Goal: Transaction & Acquisition: Purchase product/service

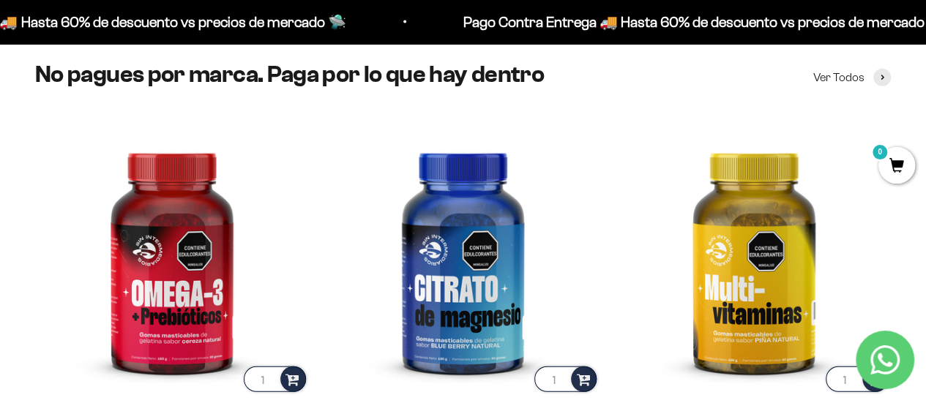
scroll to position [1731, 0]
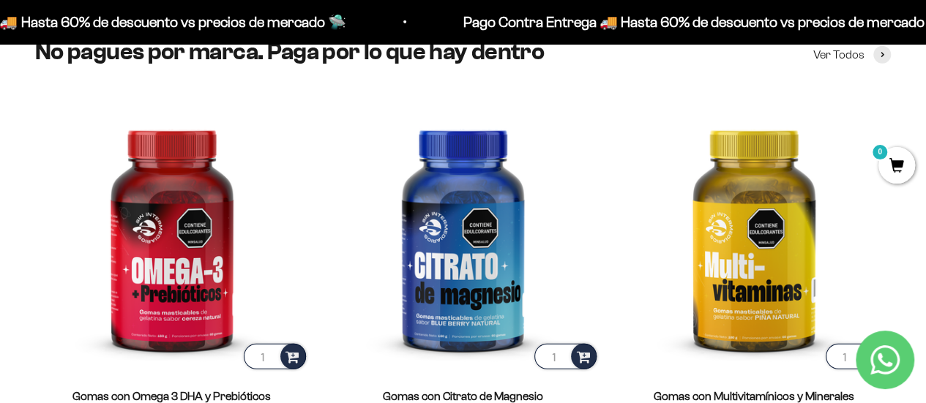
drag, startPoint x: 930, startPoint y: 33, endPoint x: 936, endPoint y: 152, distance: 118.8
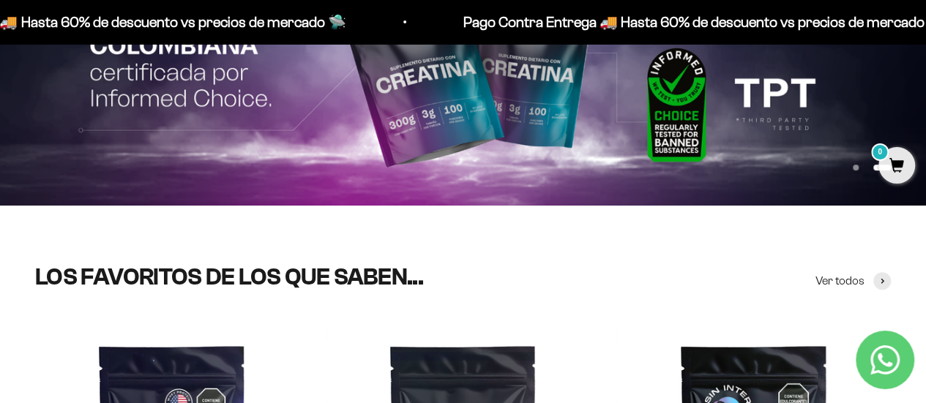
scroll to position [0, 0]
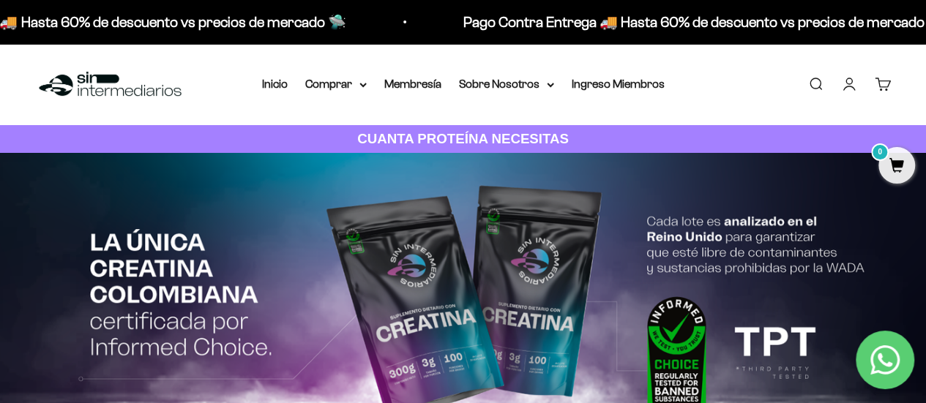
click at [850, 89] on link "Iniciar sesión" at bounding box center [849, 84] width 16 height 16
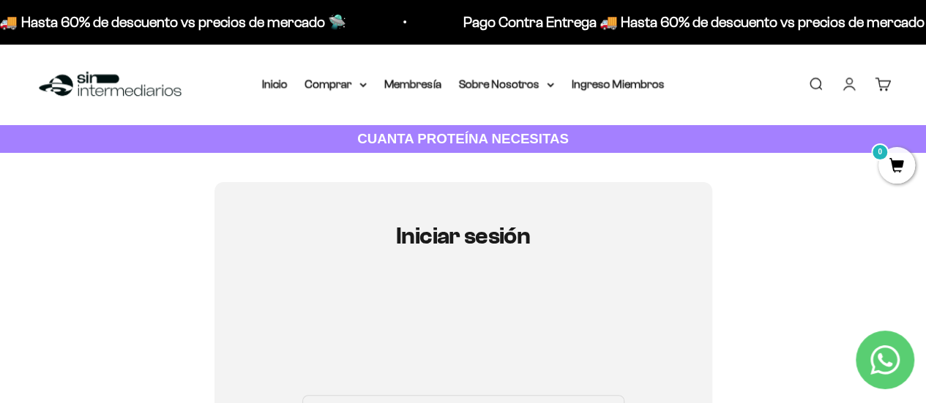
type input "[EMAIL_ADDRESS][DOMAIN_NAME]"
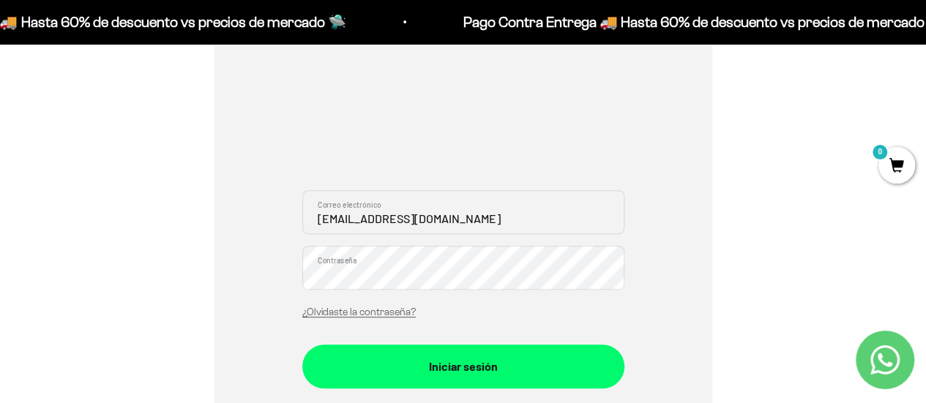
scroll to position [222, 0]
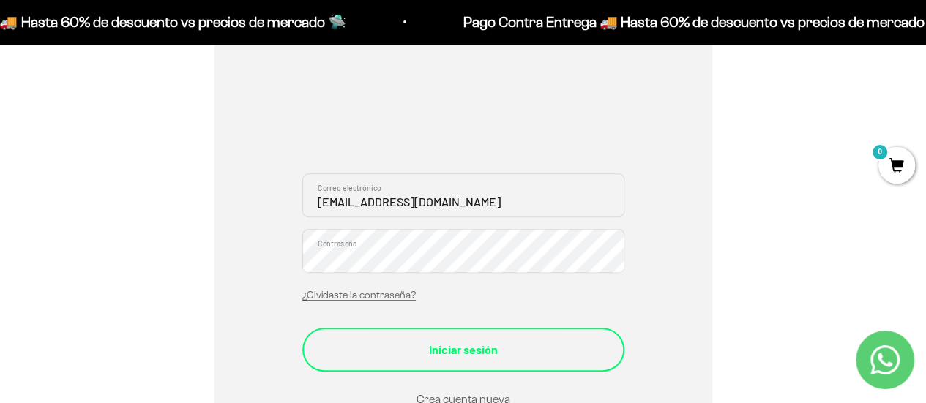
click at [489, 337] on button "Iniciar sesión" at bounding box center [463, 350] width 322 height 44
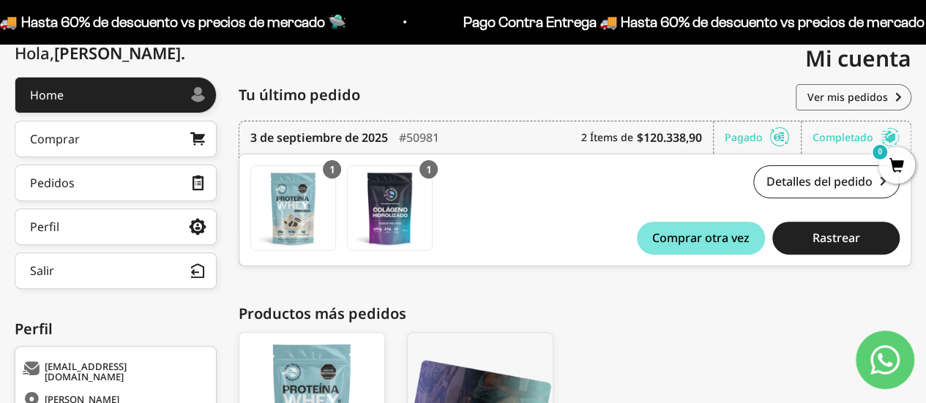
scroll to position [163, 0]
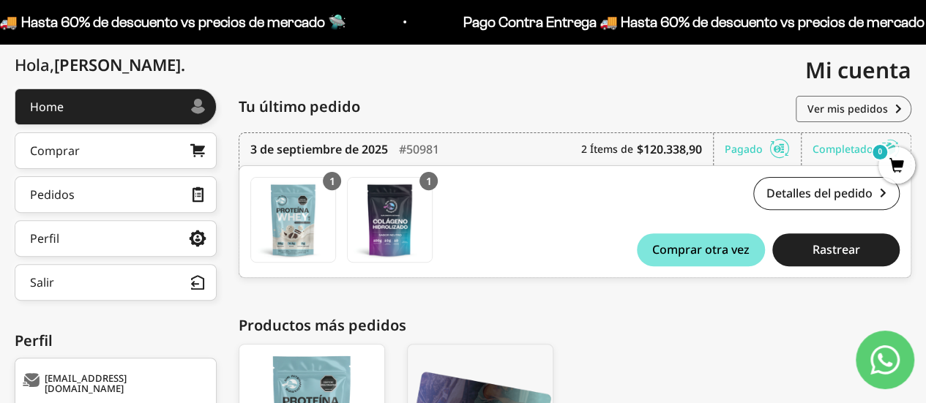
drag, startPoint x: 930, startPoint y: 94, endPoint x: 931, endPoint y: 172, distance: 78.3
click at [926, 172] on html "Ir al contenido Pago Contra Entrega 🚚 Hasta 60% de descuento vs precios [PERSON…" at bounding box center [463, 231] width 926 height 789
click at [829, 153] on div "Completado" at bounding box center [856, 149] width 87 height 32
click at [877, 108] on link "Ver mis pedidos" at bounding box center [854, 109] width 116 height 26
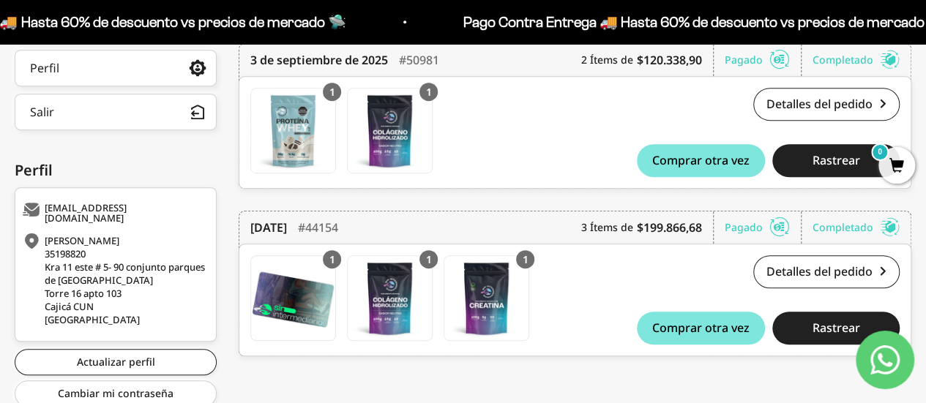
scroll to position [340, 0]
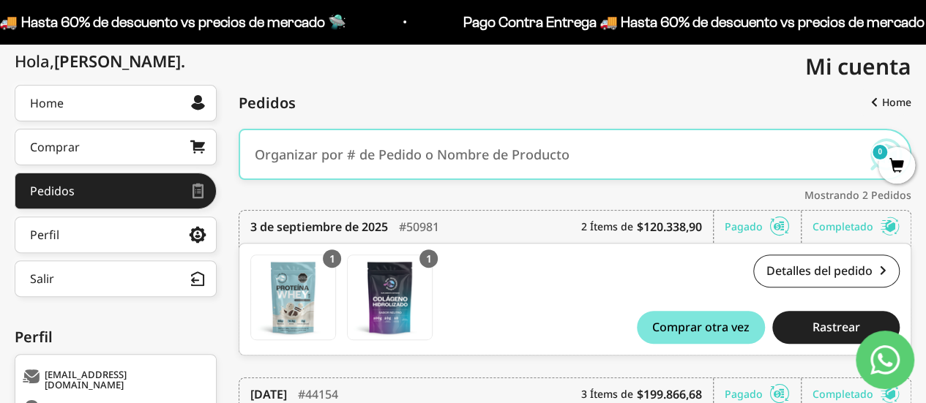
drag, startPoint x: 932, startPoint y: 92, endPoint x: 915, endPoint y: 168, distance: 78.0
click at [915, 168] on html "Ir al contenido Pago Contra Entrega 🚚 Hasta 60% de descuento vs precios de merc…" at bounding box center [463, 228] width 926 height 789
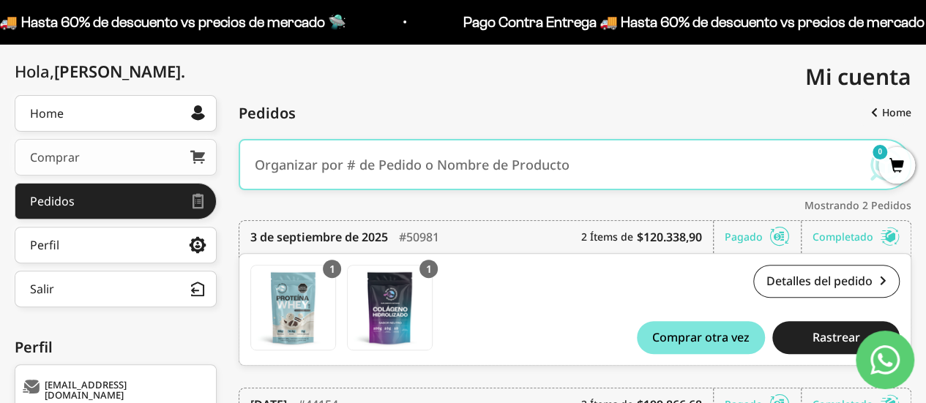
click at [96, 157] on link "Comprar" at bounding box center [116, 157] width 202 height 37
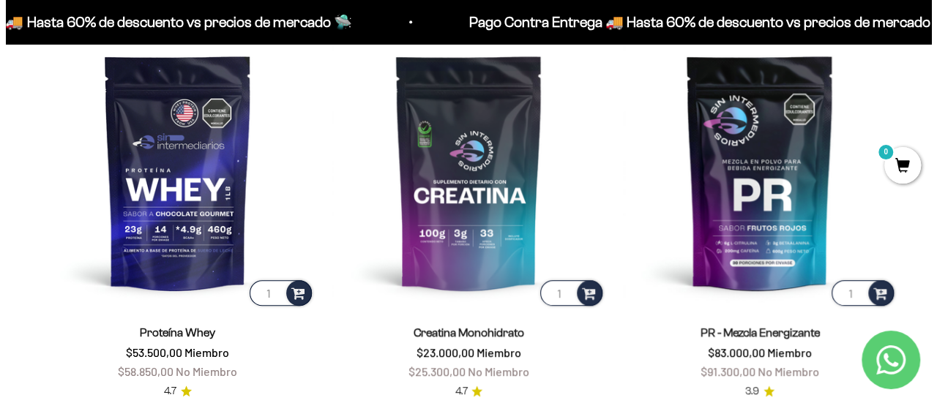
scroll to position [561, 0]
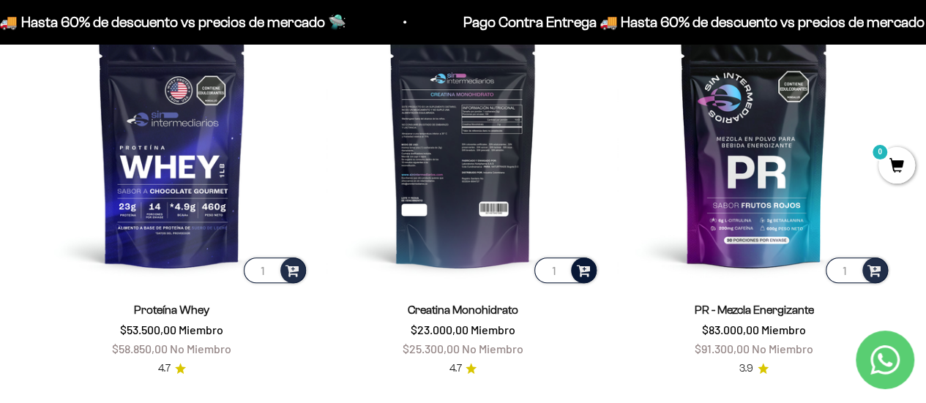
click at [583, 276] on span at bounding box center [583, 269] width 14 height 17
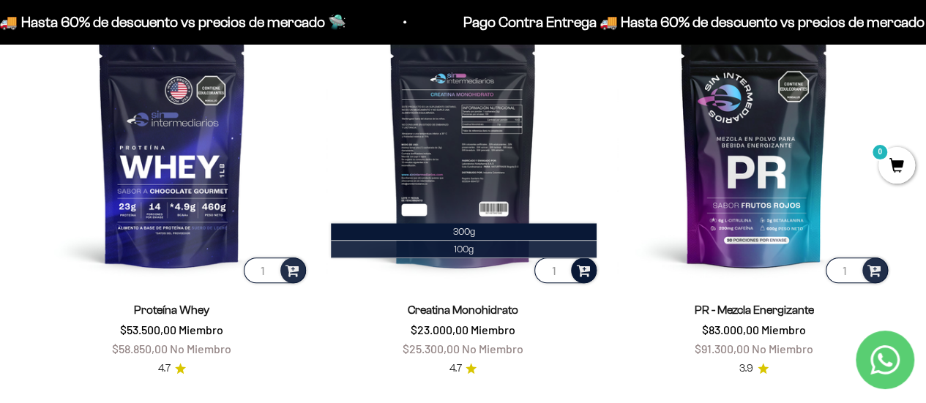
click at [475, 250] on li "100g" at bounding box center [464, 250] width 266 height 18
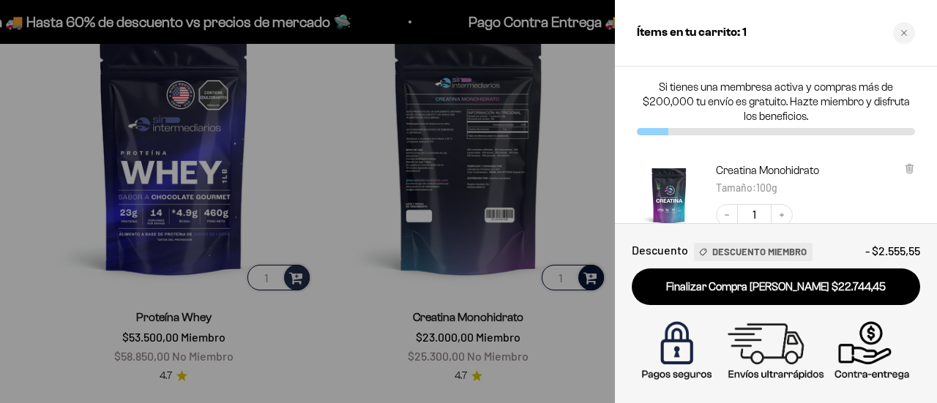
click at [591, 277] on div at bounding box center [468, 201] width 937 height 403
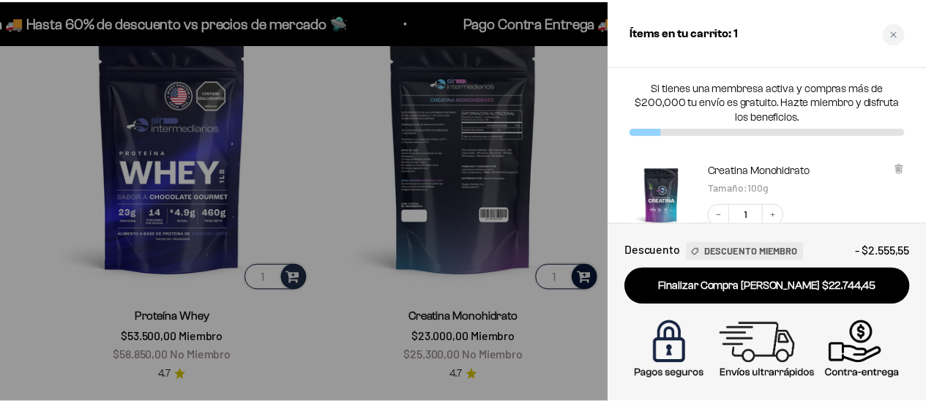
scroll to position [558, 0]
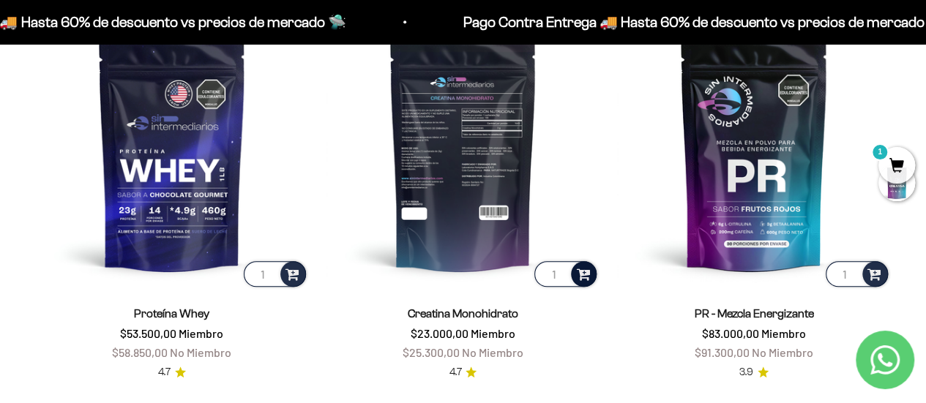
click at [591, 277] on div at bounding box center [584, 274] width 26 height 26
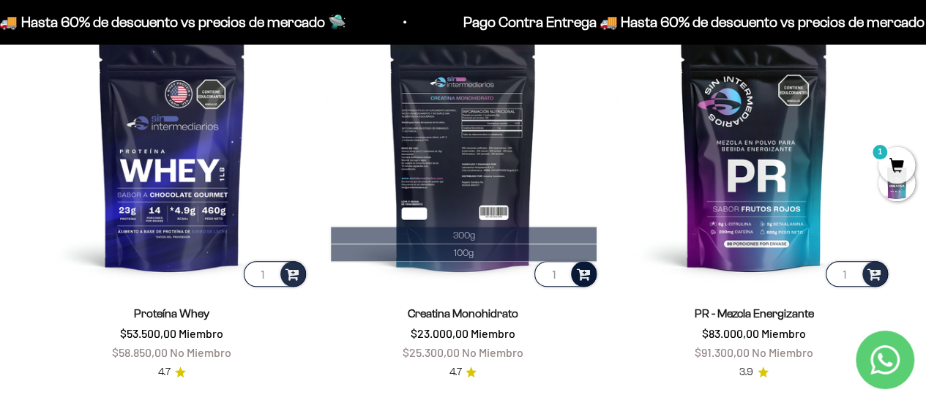
click at [591, 277] on div at bounding box center [584, 274] width 26 height 26
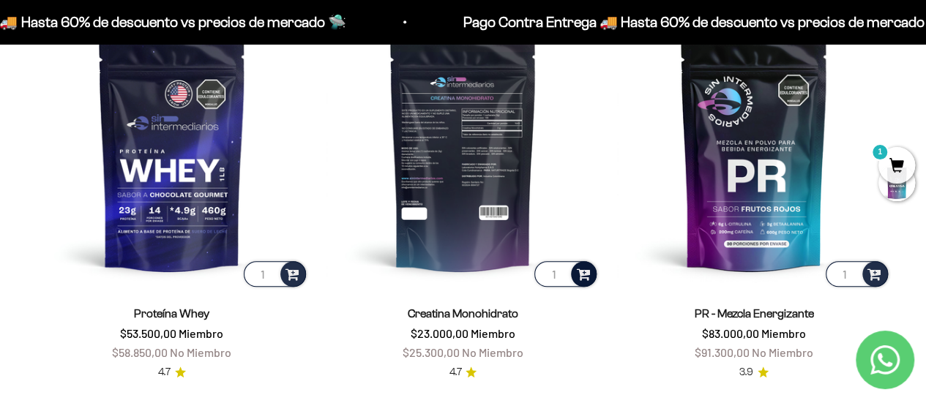
click at [591, 277] on div at bounding box center [584, 274] width 26 height 26
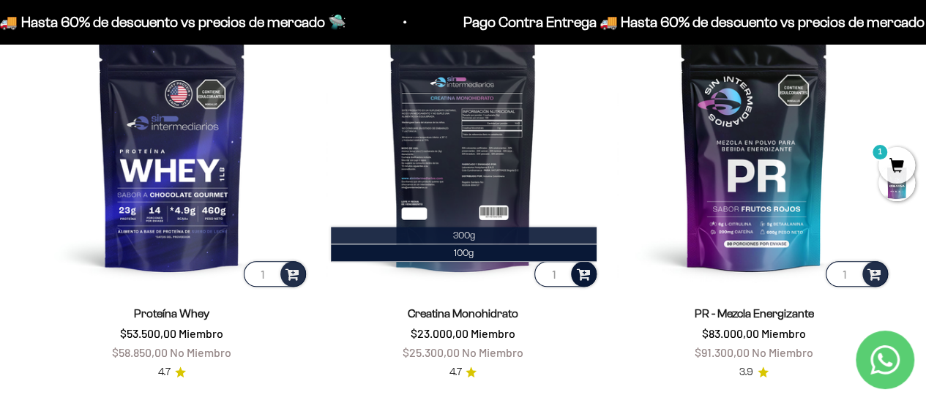
click at [523, 232] on li "300g" at bounding box center [464, 236] width 266 height 18
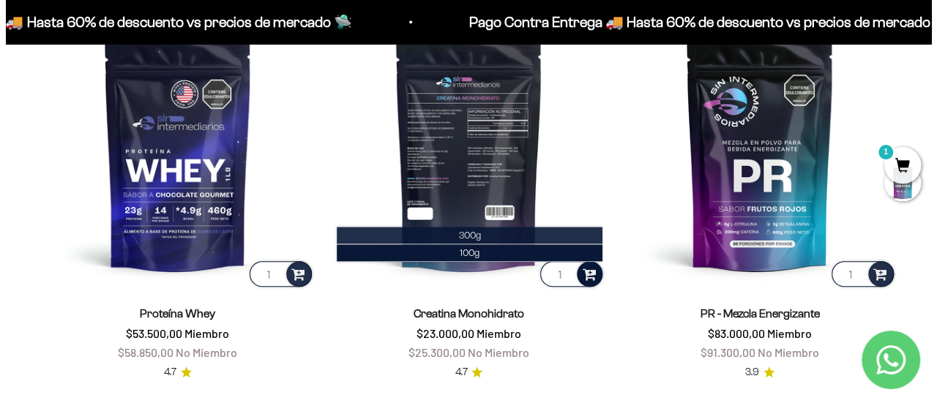
scroll to position [561, 0]
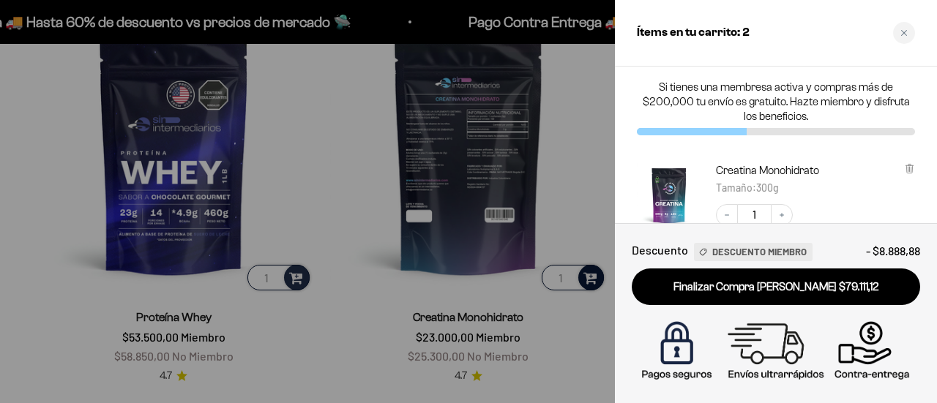
click at [572, 195] on div at bounding box center [468, 201] width 937 height 403
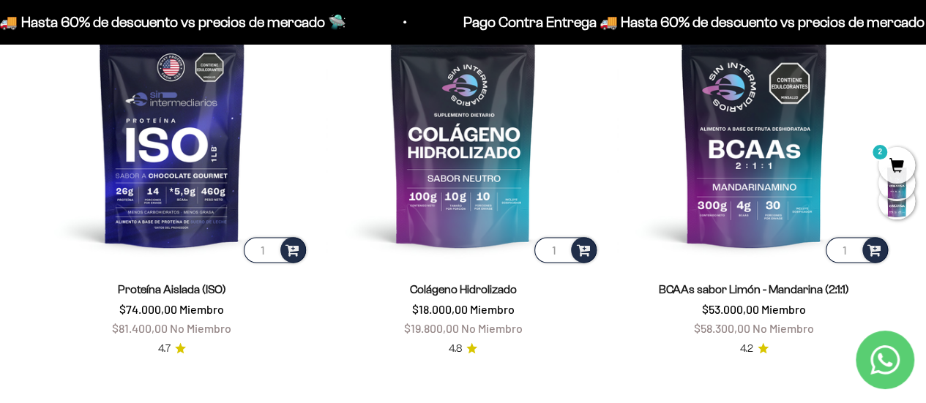
scroll to position [913, 0]
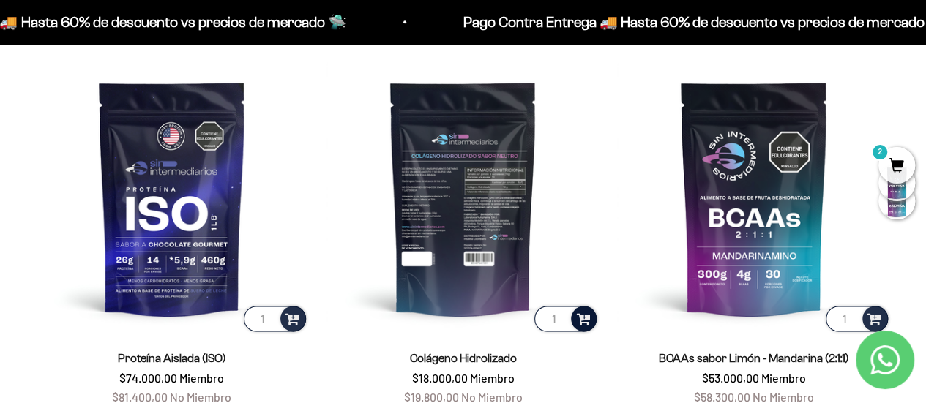
click at [585, 316] on span at bounding box center [583, 318] width 14 height 17
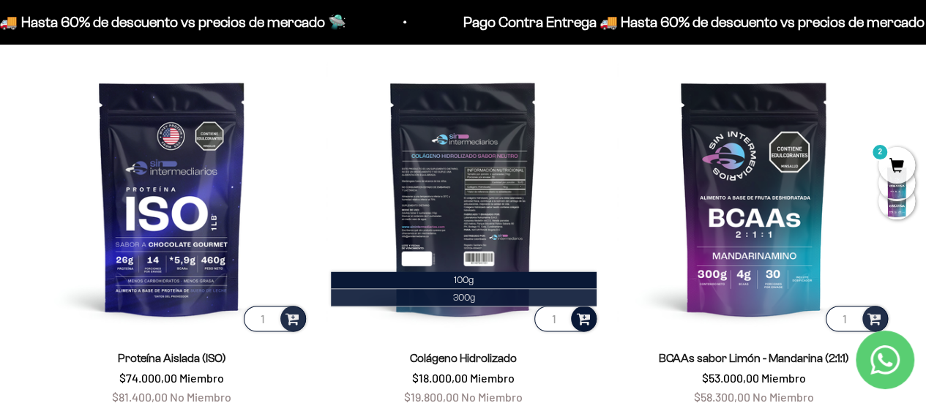
click at [471, 298] on span "300g" at bounding box center [464, 297] width 22 height 11
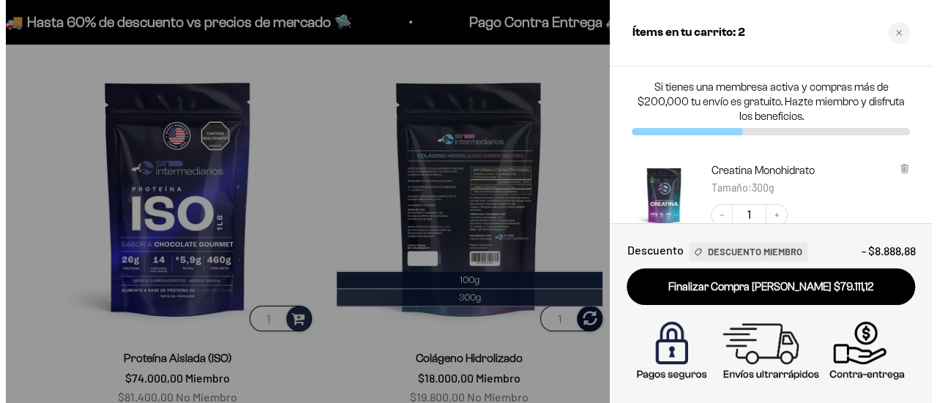
scroll to position [920, 0]
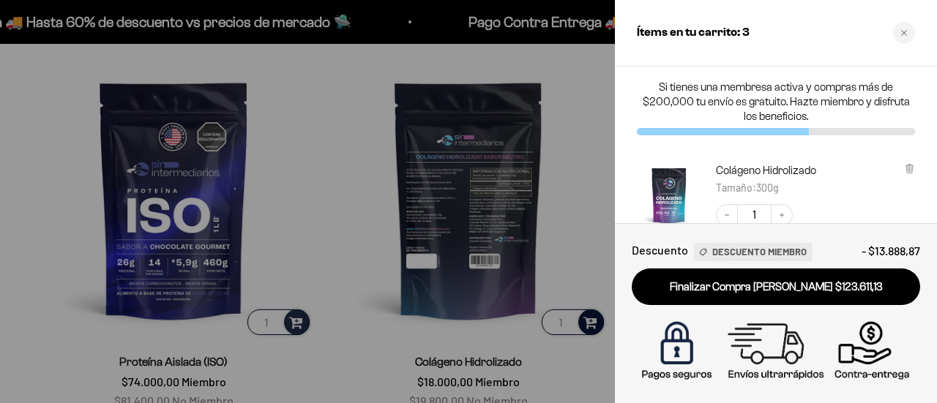
click at [854, 182] on div "Colágeno Hidrolizado Tamaño : 300g" at bounding box center [815, 180] width 199 height 34
click at [583, 75] on div at bounding box center [468, 201] width 937 height 403
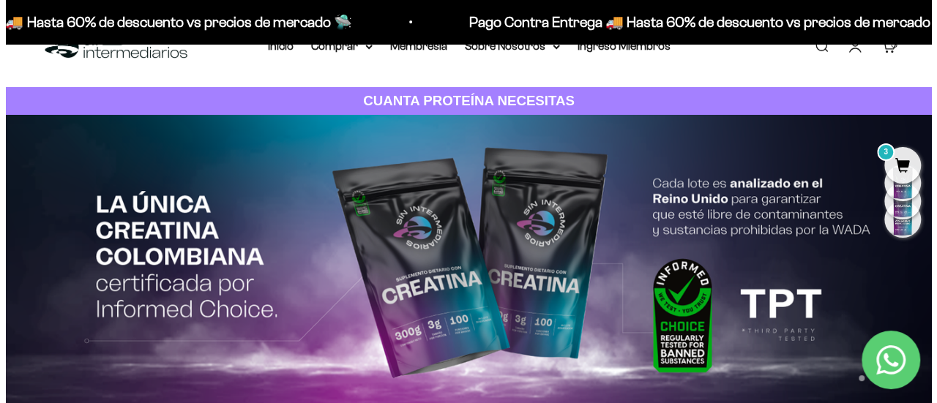
scroll to position [0, 0]
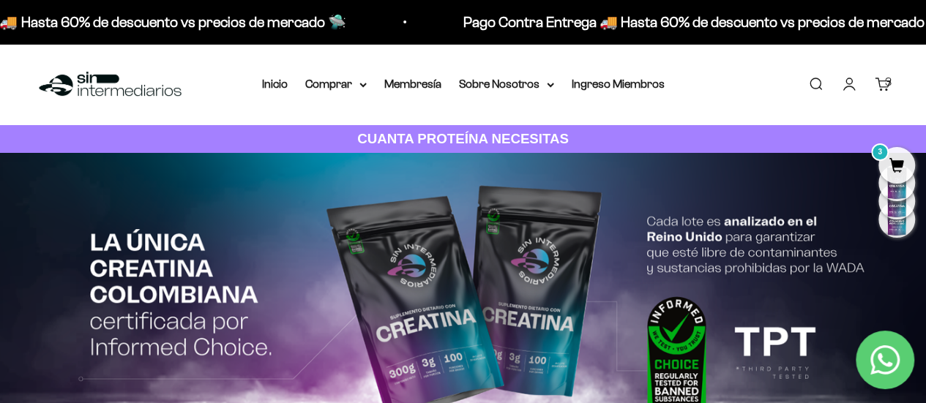
click at [883, 83] on link "Carrito 3" at bounding box center [883, 84] width 16 height 16
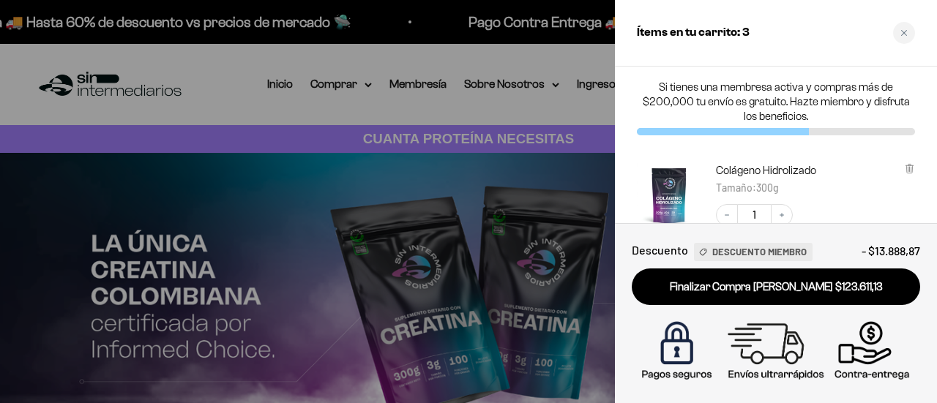
click at [858, 241] on div "Descuento Descuento Miembro - $13.888,87" at bounding box center [776, 254] width 288 height 27
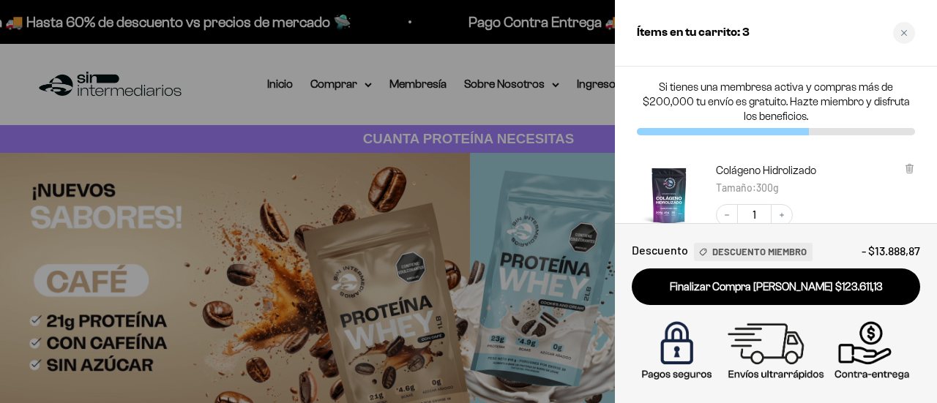
click at [832, 199] on div "Decrease quantity 1 Increase quantity $49.500,00 $44.500,01 (Ahorro $4.999,99) …" at bounding box center [808, 238] width 214 height 97
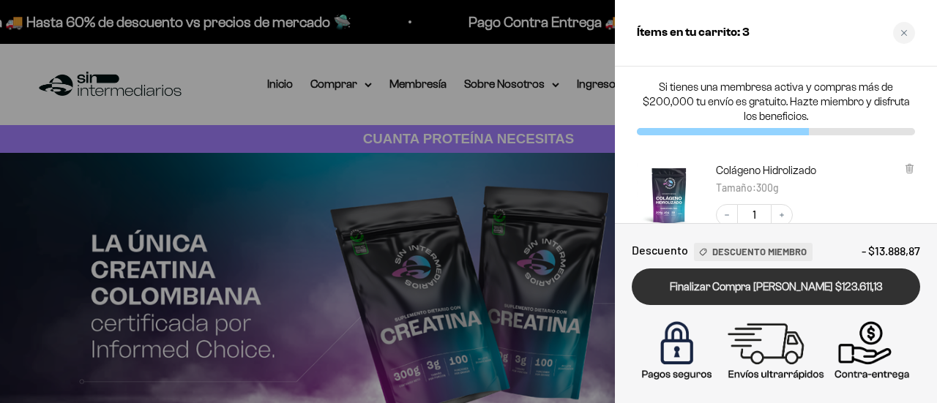
click at [792, 286] on link "Finalizar Compra [PERSON_NAME] $123.611,13" at bounding box center [776, 287] width 288 height 37
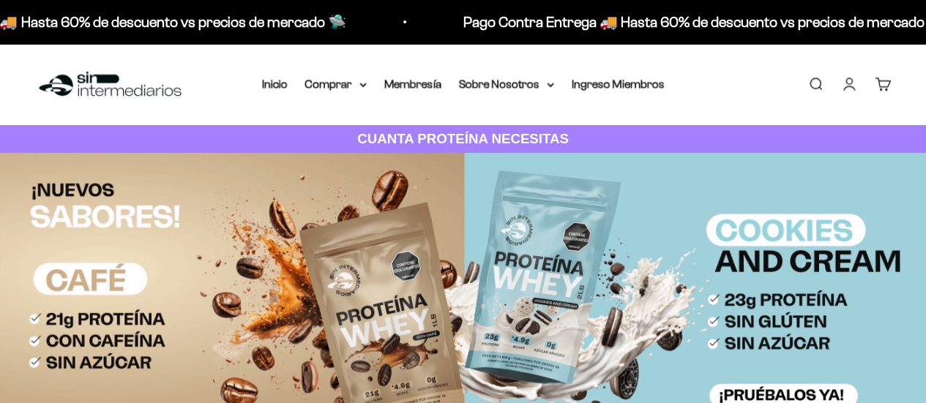
click at [877, 82] on link "Carrito 0" at bounding box center [883, 84] width 16 height 16
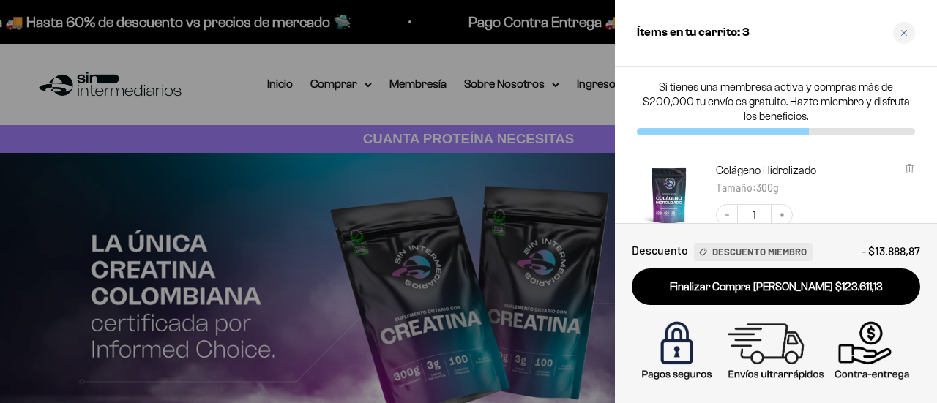
click at [816, 189] on div "Tamaño : 300g" at bounding box center [770, 187] width 108 height 19
drag, startPoint x: 798, startPoint y: 34, endPoint x: 807, endPoint y: 38, distance: 9.5
click at [807, 38] on div "Ítems en tu carrito: 3" at bounding box center [776, 33] width 322 height 67
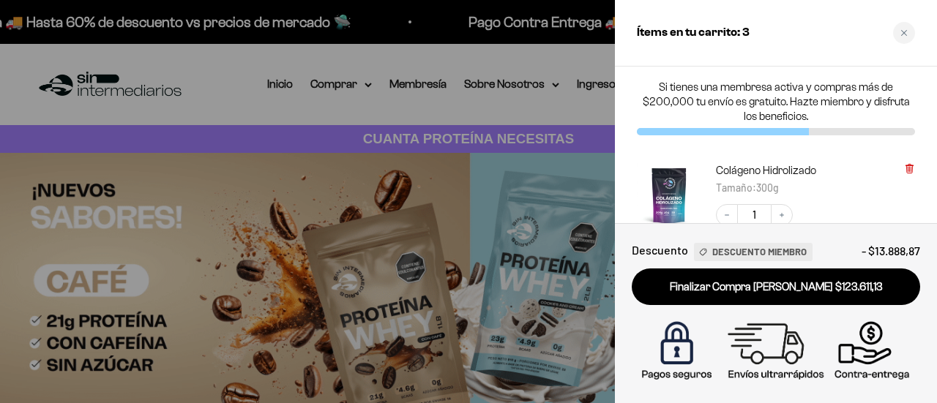
click at [909, 171] on icon at bounding box center [909, 168] width 6 height 7
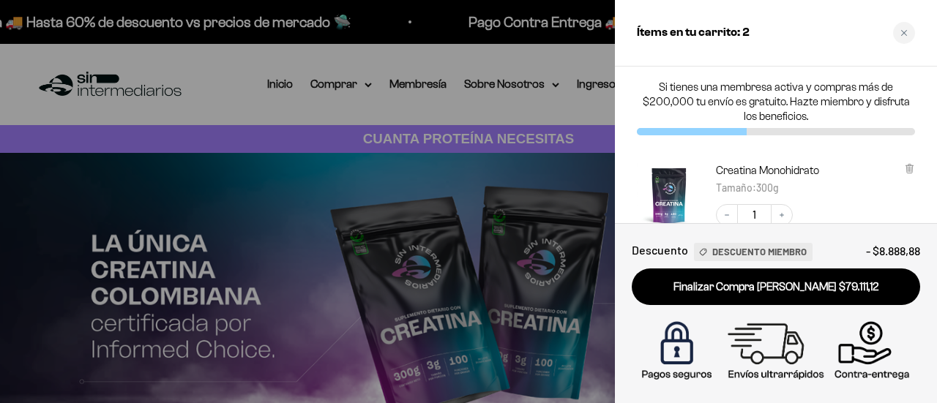
click at [909, 171] on icon at bounding box center [909, 168] width 6 height 7
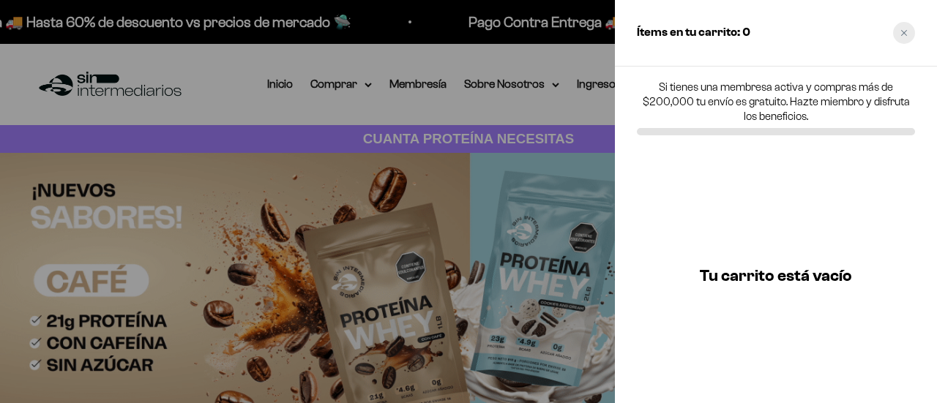
click at [911, 30] on div "Close cart" at bounding box center [904, 33] width 22 height 22
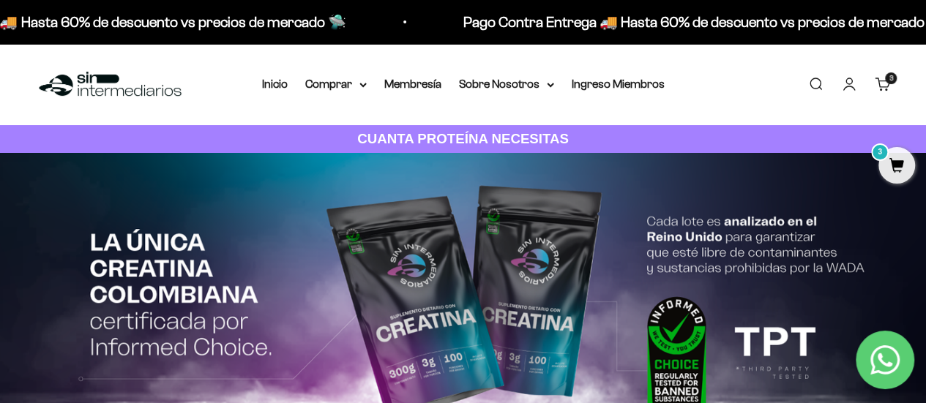
click at [885, 79] on cart-count "3" at bounding box center [891, 78] width 12 height 12
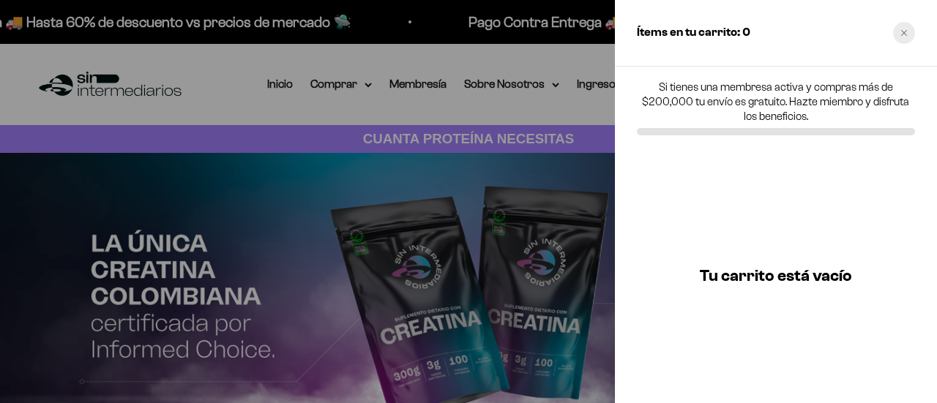
click at [902, 33] on icon "Close cart" at bounding box center [903, 32] width 7 height 7
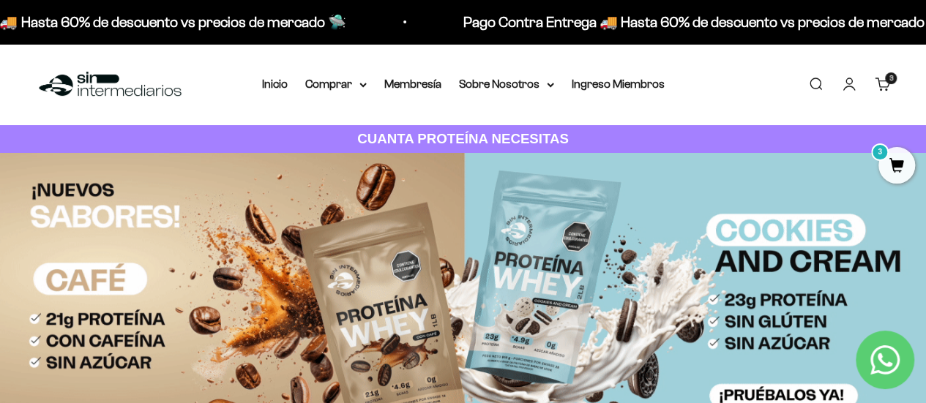
click at [881, 90] on link "Carrito 3" at bounding box center [883, 84] width 16 height 16
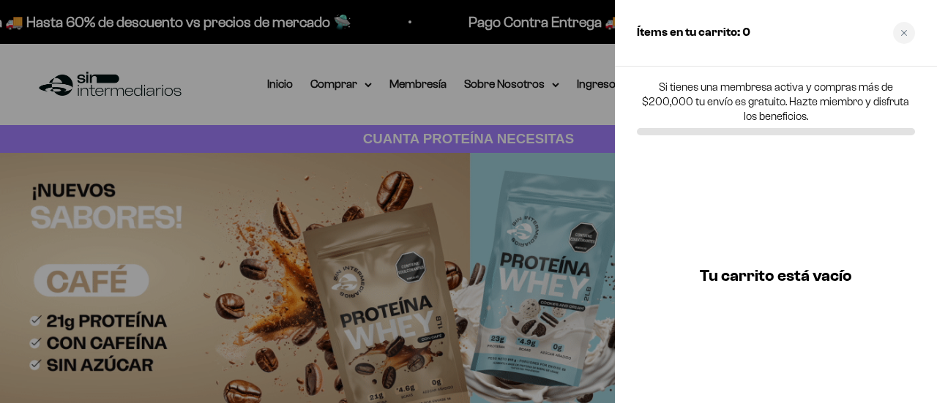
click at [575, 122] on div at bounding box center [468, 201] width 937 height 403
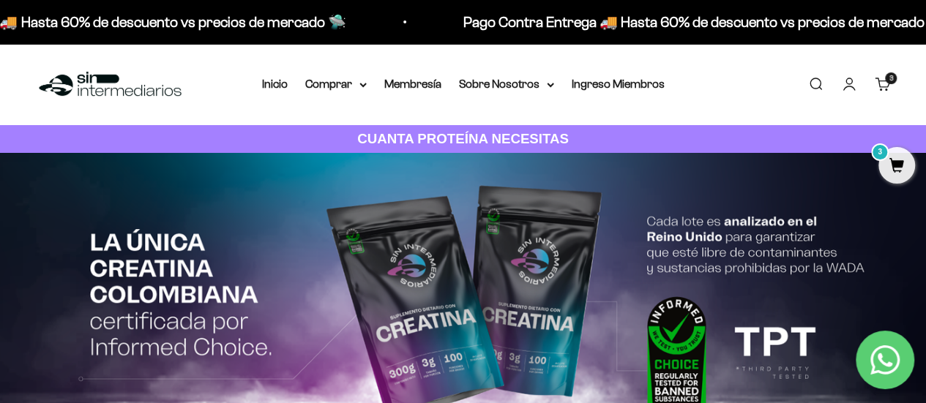
click at [897, 177] on span "3" at bounding box center [896, 165] width 37 height 37
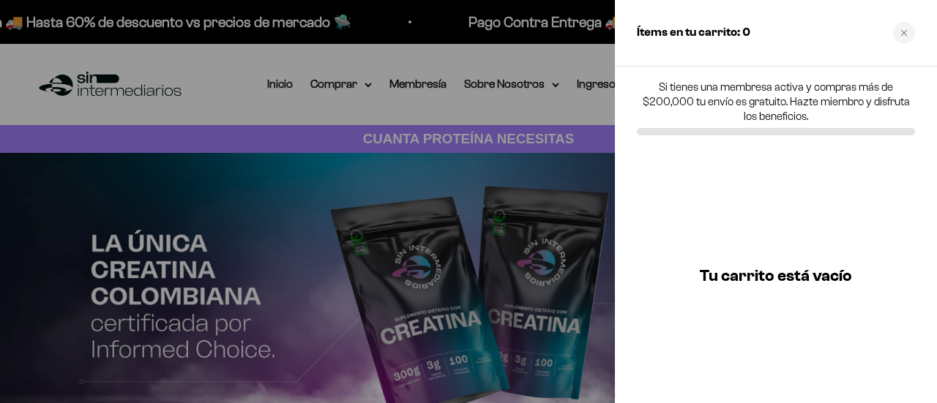
click at [544, 99] on div at bounding box center [468, 201] width 937 height 403
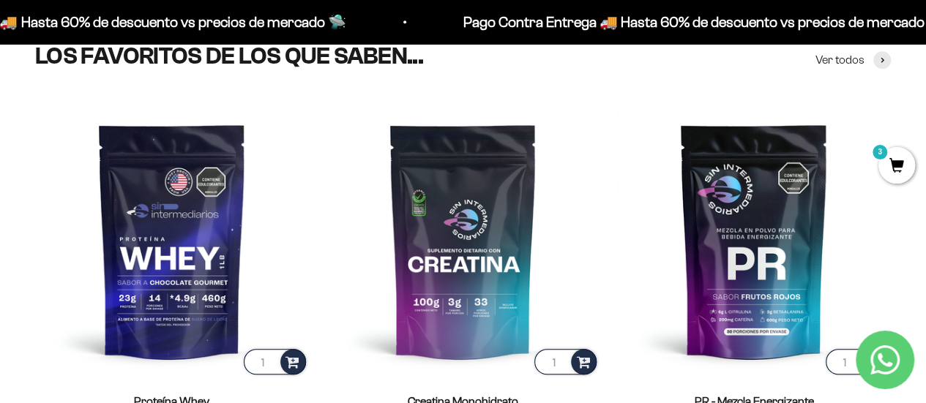
scroll to position [477, 0]
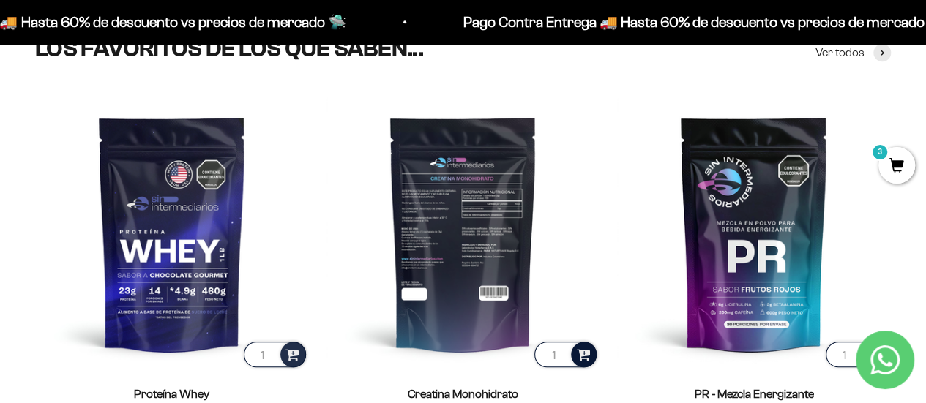
click at [580, 358] on span at bounding box center [583, 354] width 14 height 17
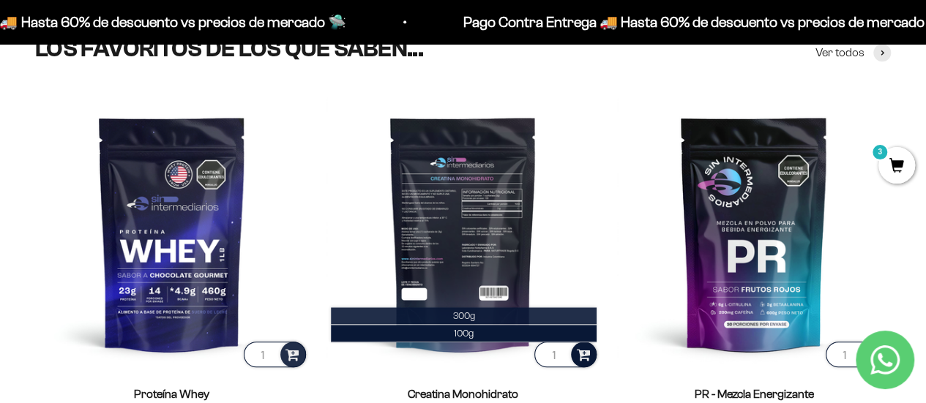
click at [465, 315] on span "300g" at bounding box center [464, 315] width 22 height 11
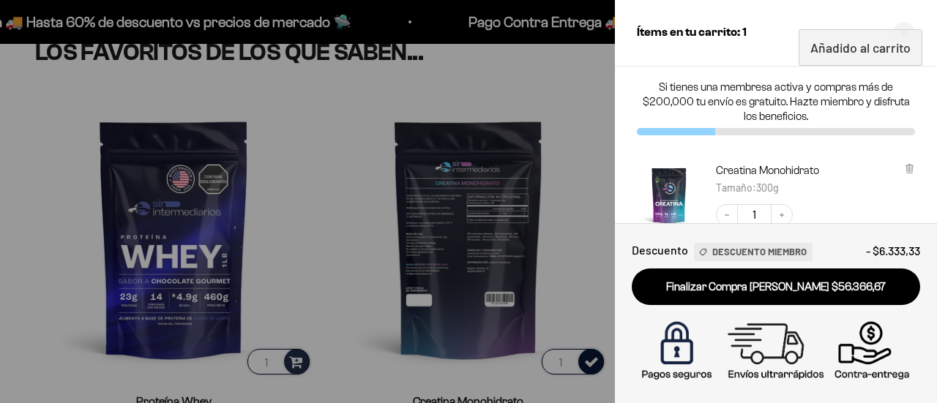
click at [565, 234] on div at bounding box center [468, 201] width 937 height 403
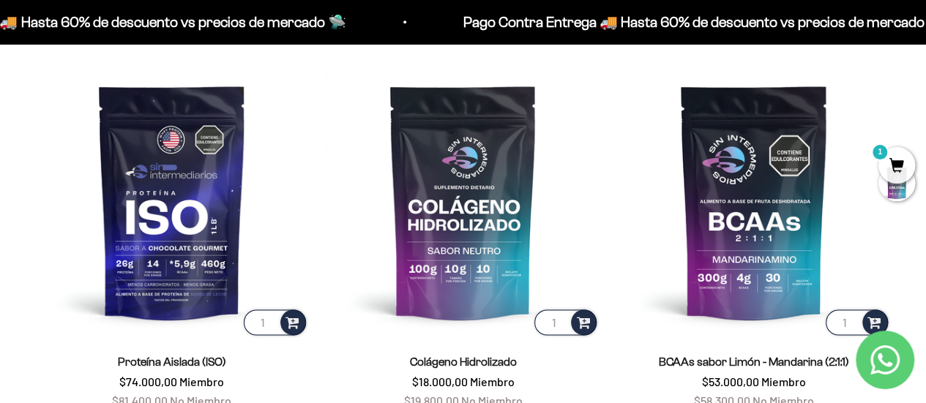
scroll to position [917, 0]
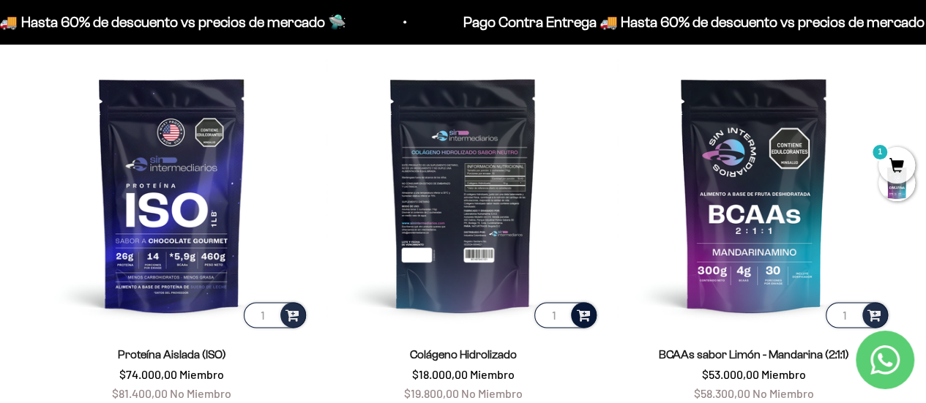
click at [585, 315] on span at bounding box center [583, 314] width 14 height 17
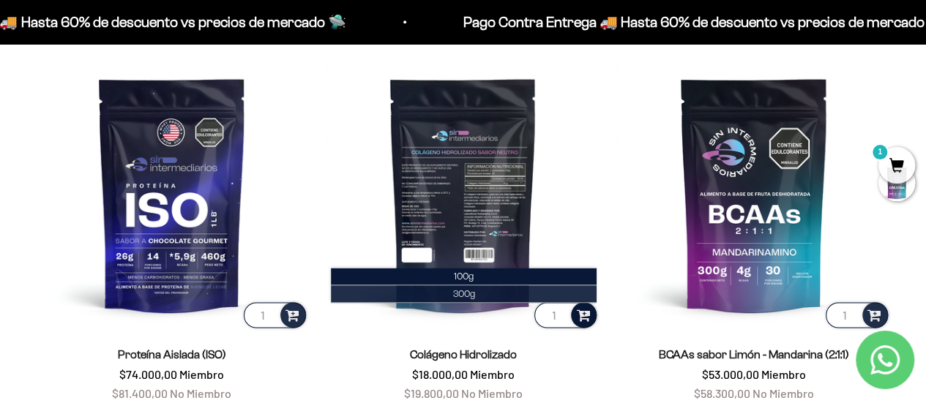
click at [523, 292] on li "300g" at bounding box center [464, 295] width 266 height 18
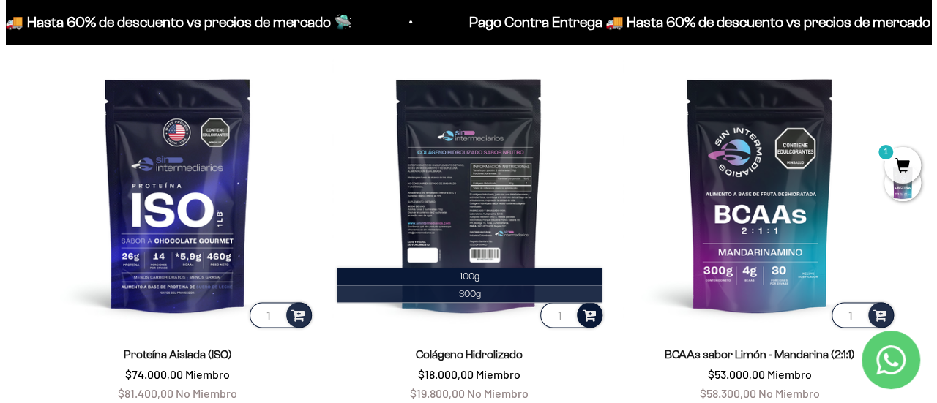
scroll to position [924, 0]
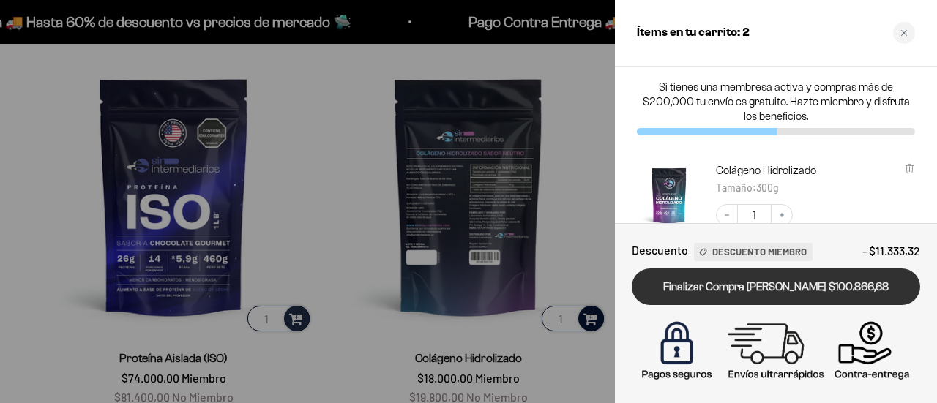
click at [801, 288] on link "Finalizar Compra Segura $100.866,68" at bounding box center [776, 287] width 288 height 37
